Goal: Task Accomplishment & Management: Manage account settings

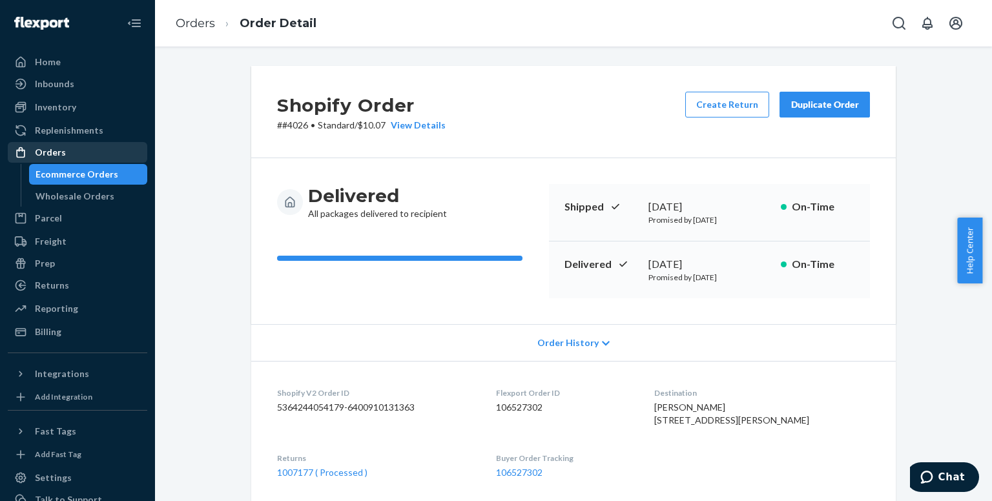
click at [74, 154] on div "Orders" at bounding box center [77, 152] width 137 height 18
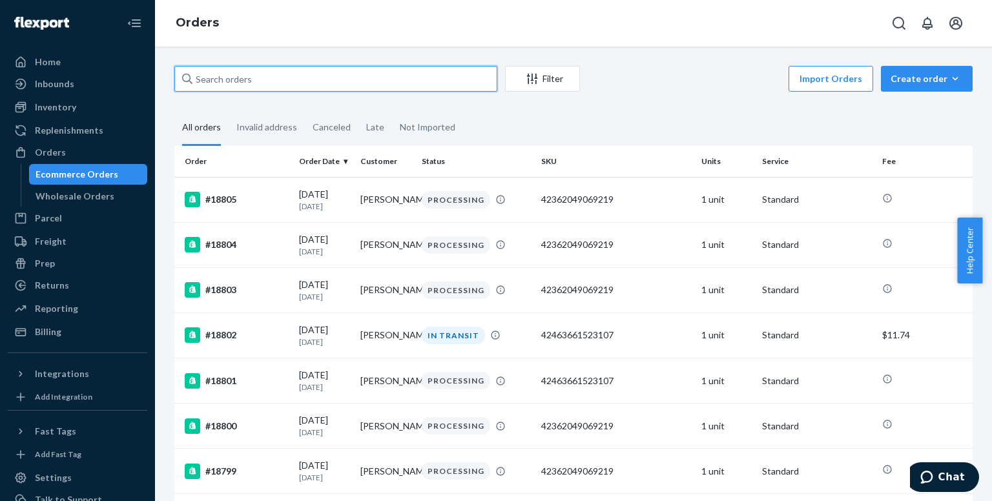
click at [250, 78] on input "text" at bounding box center [335, 79] width 323 height 26
paste input "[PERSON_NAME]"
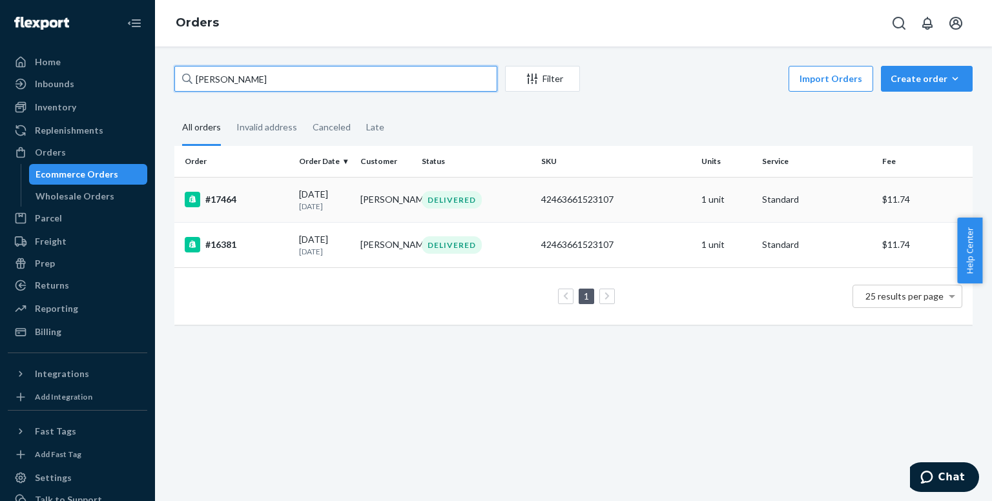
type input "[PERSON_NAME]"
click at [266, 204] on div "#17464" at bounding box center [237, 200] width 104 height 16
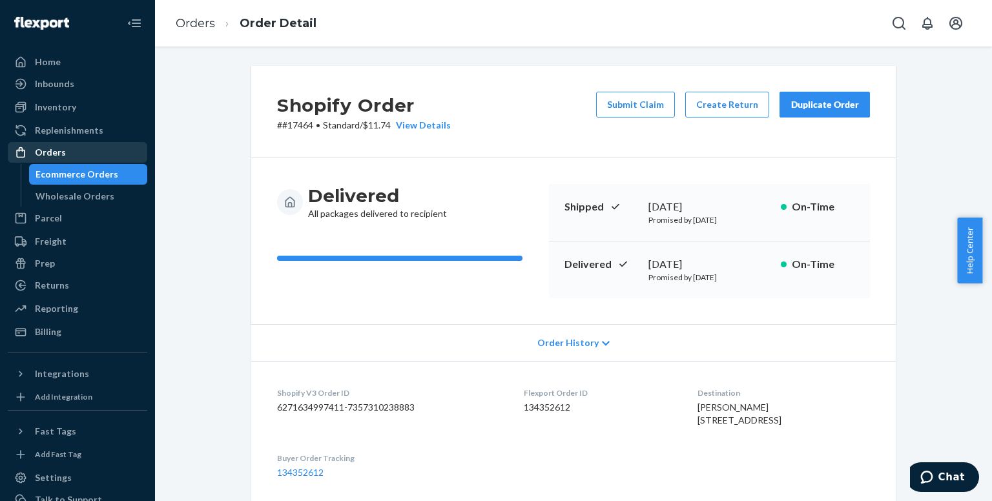
click at [37, 143] on div "Orders" at bounding box center [77, 152] width 137 height 18
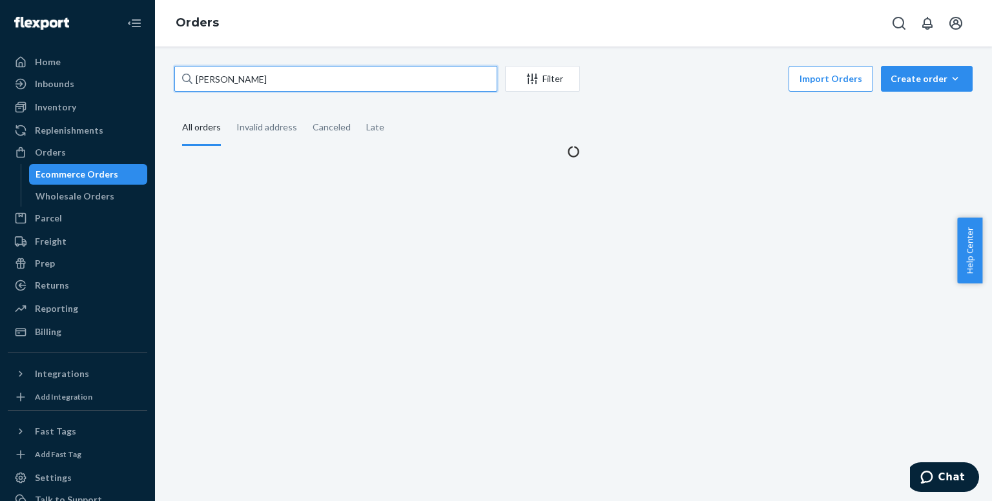
click at [245, 77] on input "[PERSON_NAME]" at bounding box center [335, 79] width 323 height 26
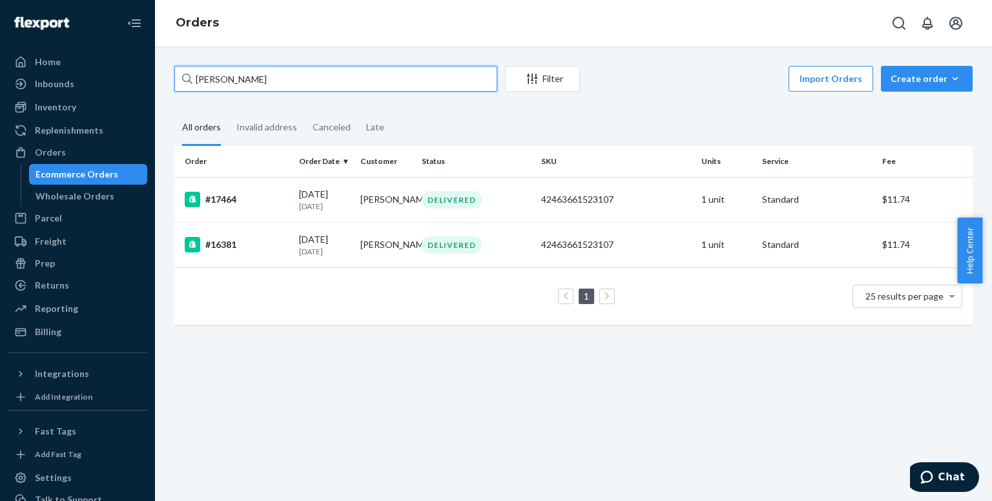
click at [245, 77] on input "[PERSON_NAME]" at bounding box center [335, 79] width 323 height 26
click at [245, 76] on input "[PERSON_NAME]" at bounding box center [335, 79] width 323 height 26
paste input "[PERSON_NAME]"
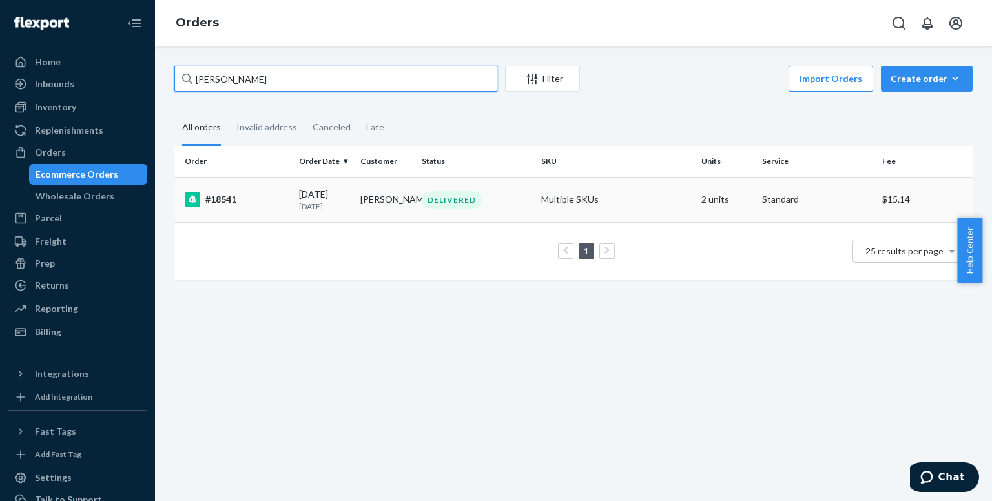
type input "[PERSON_NAME]"
click at [233, 203] on div "#18541" at bounding box center [237, 200] width 104 height 16
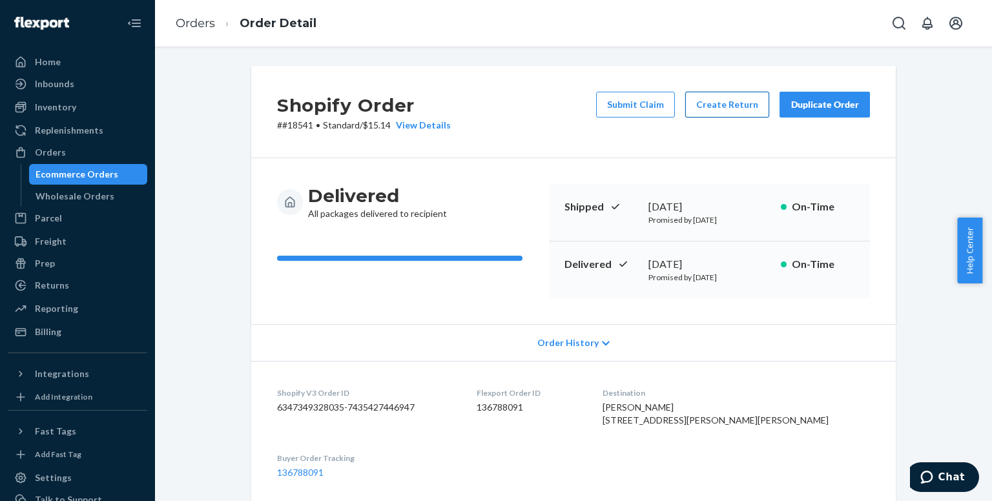
click at [716, 107] on button "Create Return" at bounding box center [727, 105] width 84 height 26
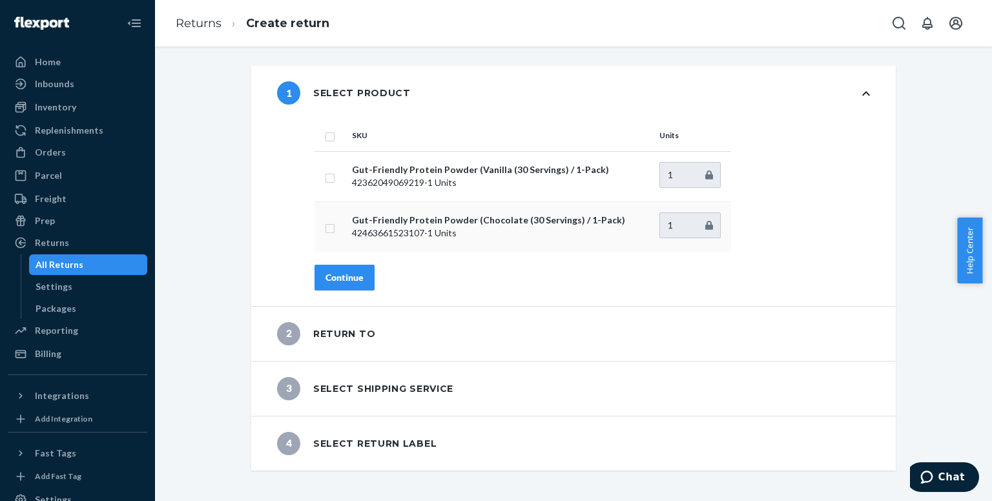
click at [328, 233] on input "checkbox" at bounding box center [330, 227] width 10 height 14
checkbox input "true"
click at [341, 280] on div "Continue" at bounding box center [345, 277] width 38 height 13
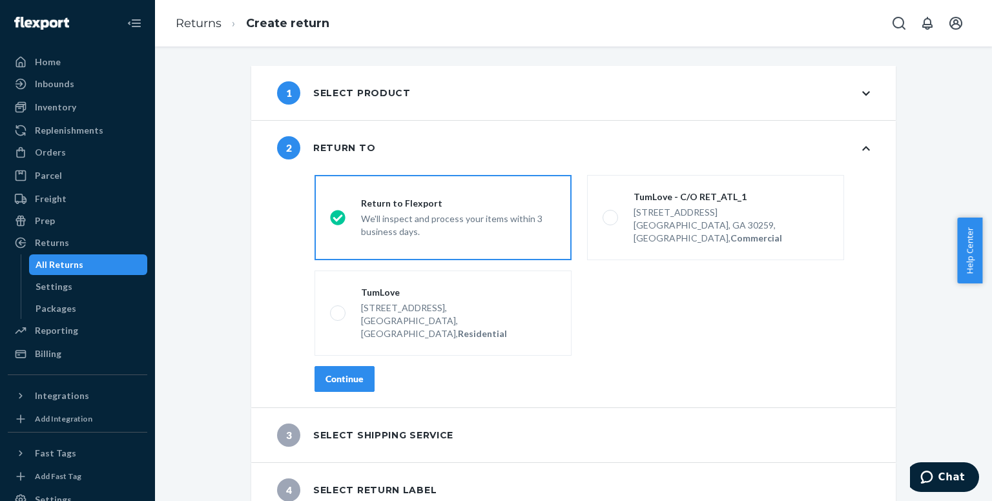
click at [337, 373] on div "Continue" at bounding box center [345, 379] width 38 height 13
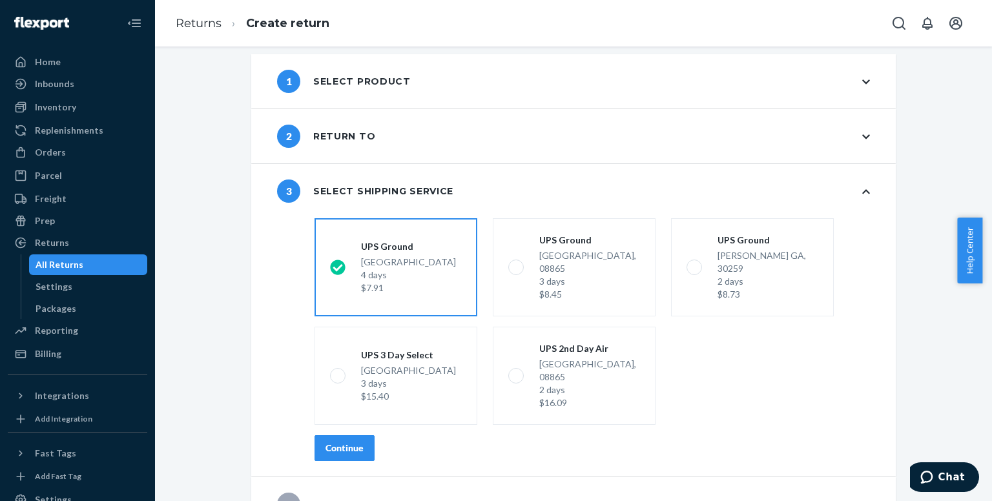
scroll to position [16, 0]
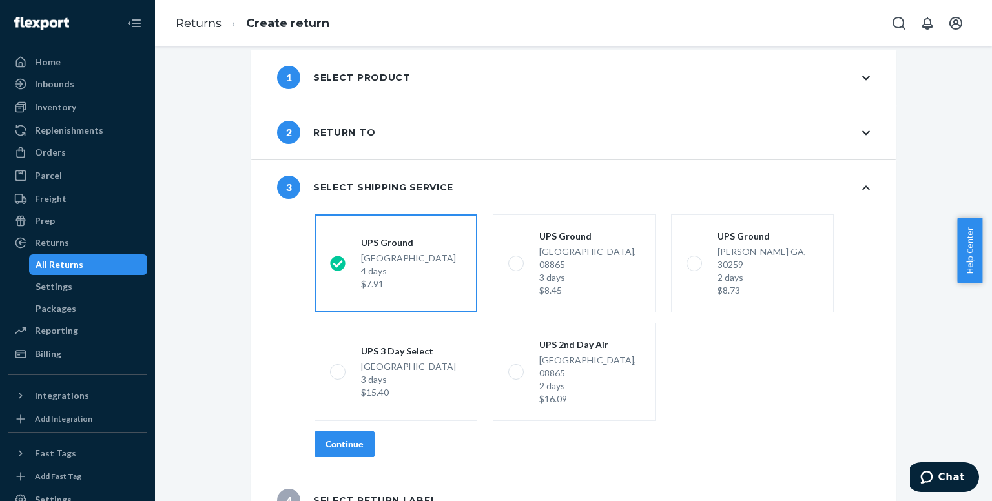
click at [353, 431] on button "Continue" at bounding box center [345, 444] width 60 height 26
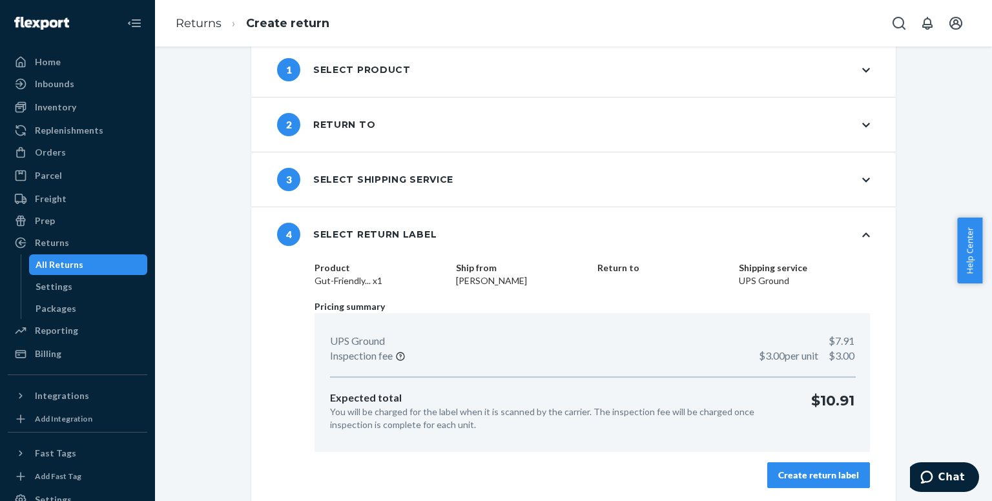
scroll to position [25, 0]
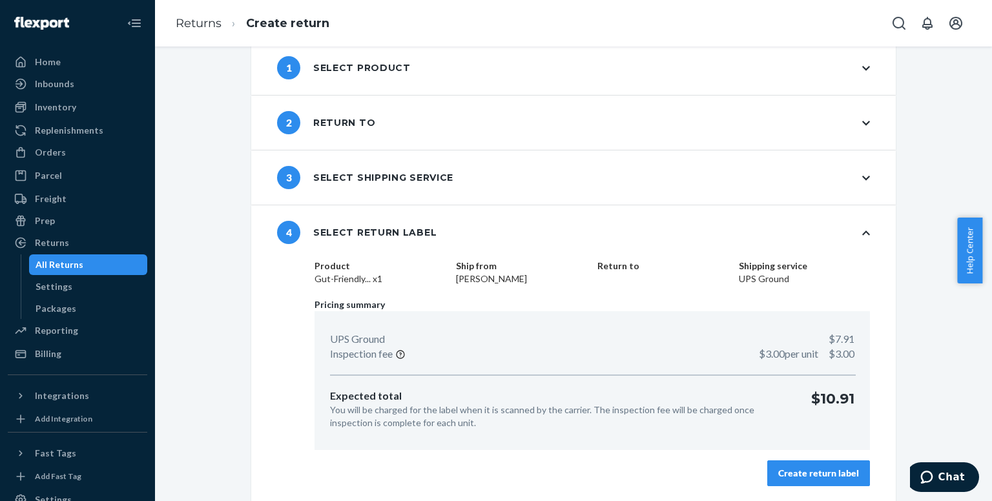
click at [809, 468] on div "Create return label" at bounding box center [818, 473] width 81 height 13
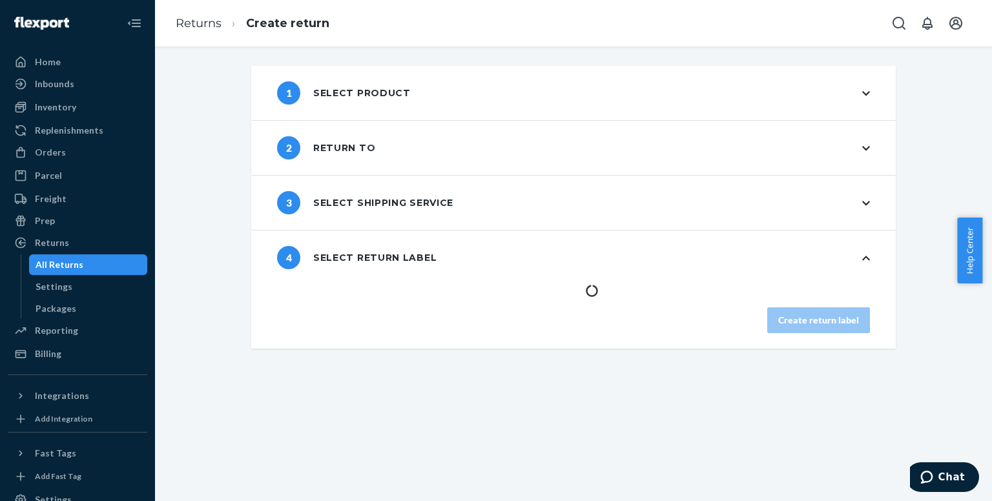
scroll to position [0, 0]
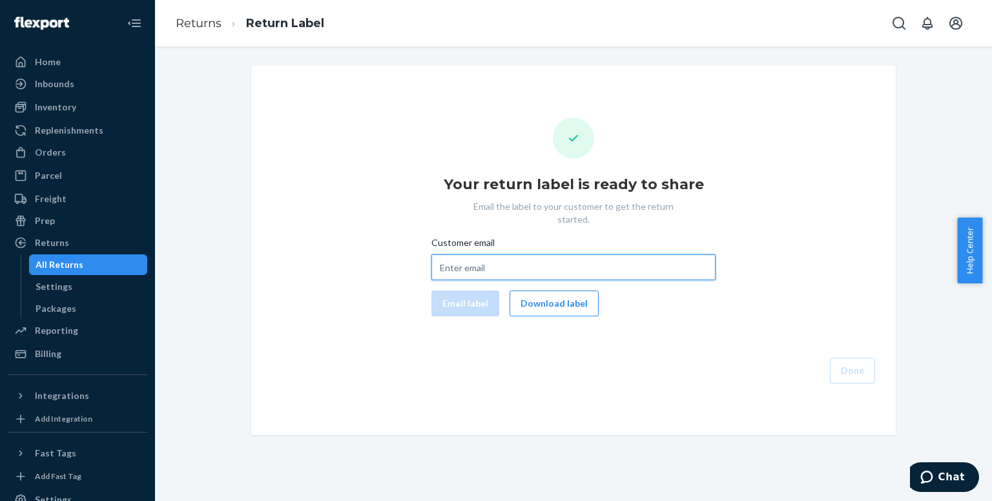
click at [512, 254] on input "Customer email" at bounding box center [573, 267] width 284 height 26
paste input "[EMAIL_ADDRESS][DOMAIN_NAME]"
type input "[EMAIL_ADDRESS][DOMAIN_NAME]"
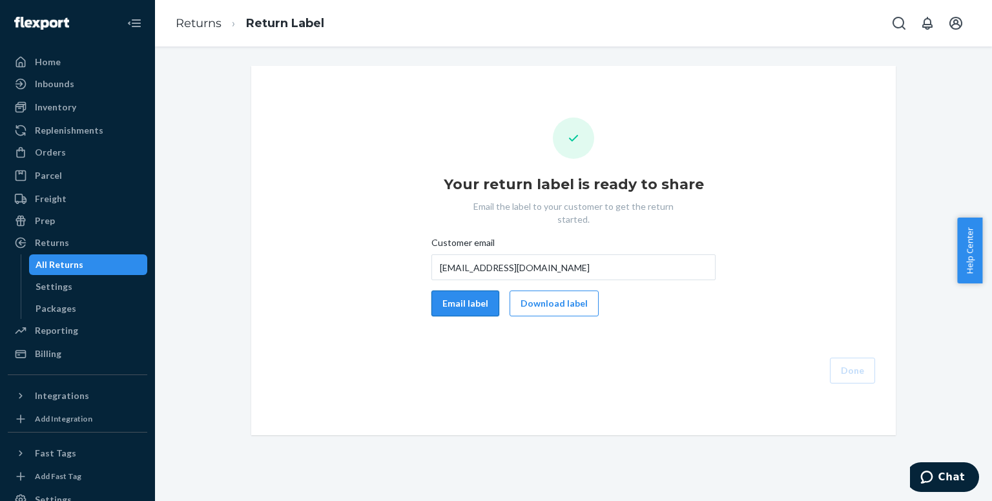
click at [472, 291] on button "Email label" at bounding box center [465, 304] width 68 height 26
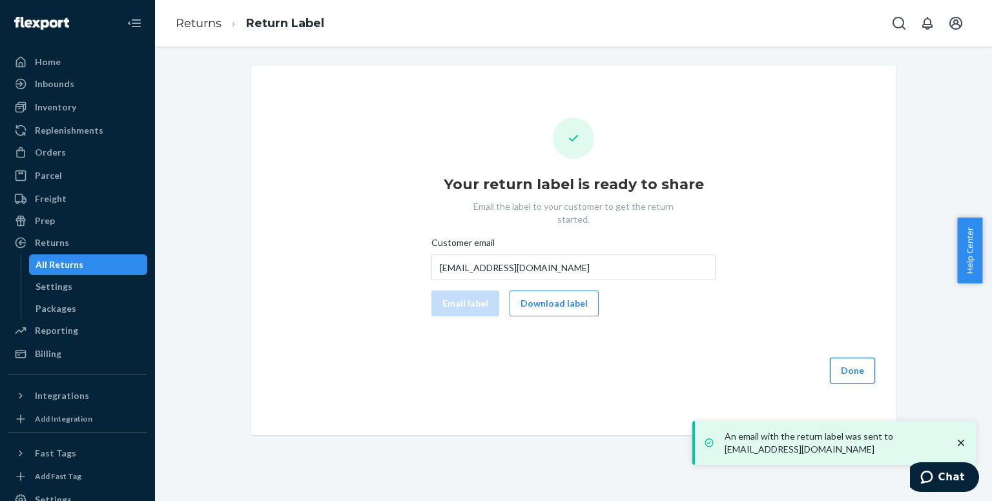
click at [846, 359] on button "Done" at bounding box center [852, 371] width 45 height 26
